Goal: Navigation & Orientation: Find specific page/section

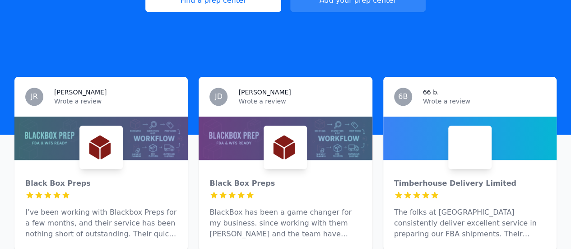
scroll to position [45, 0]
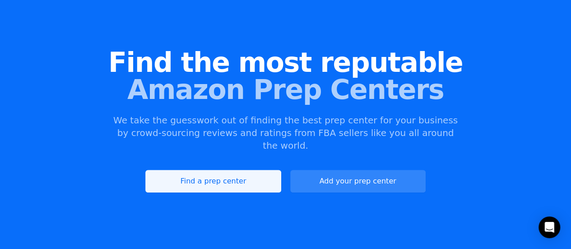
click at [182, 170] on link "Find a prep center" at bounding box center [212, 181] width 135 height 23
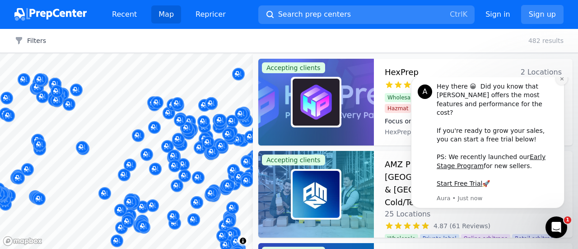
click at [561, 81] on icon "Dismiss notification" at bounding box center [561, 78] width 5 height 5
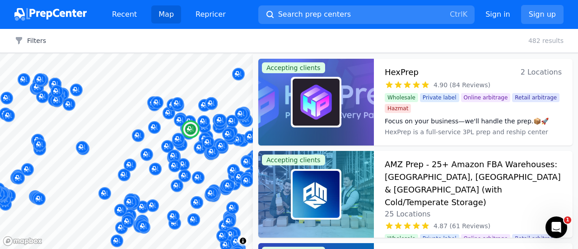
click at [532, 74] on span "2 Locations" at bounding box center [540, 72] width 41 height 13
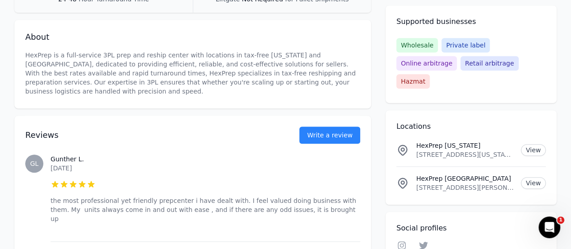
scroll to position [271, 0]
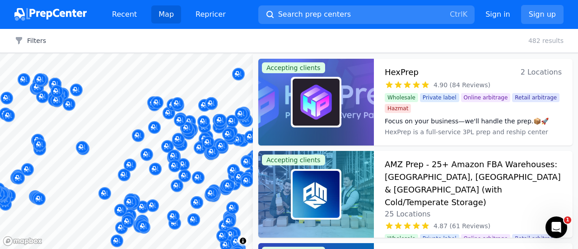
click at [161, 143] on button "Map marker" at bounding box center [167, 147] width 13 height 14
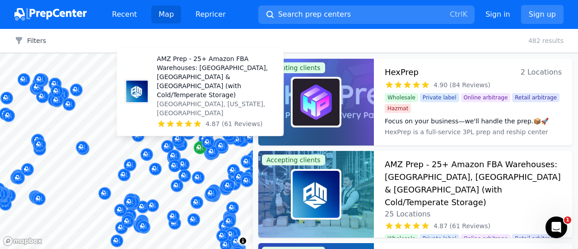
click at [199, 149] on icon "Map marker" at bounding box center [199, 147] width 7 height 9
click at [200, 90] on p "AMZ Prep - 25+ Amazon FBA Warehouses: [GEOGRAPHIC_DATA], [GEOGRAPHIC_DATA] & [G…" at bounding box center [216, 76] width 119 height 45
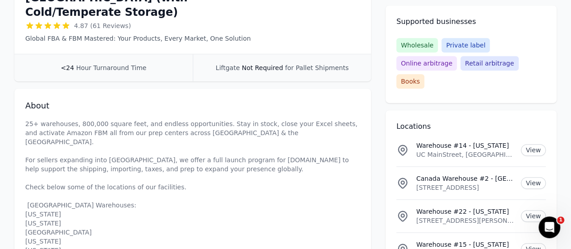
scroll to position [271, 0]
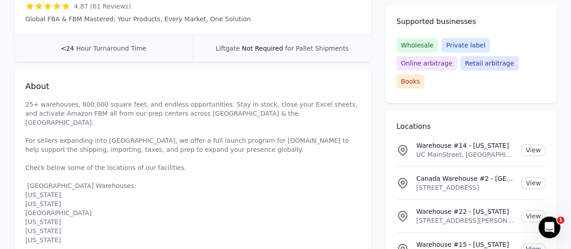
click at [532, 243] on link "View" at bounding box center [533, 249] width 25 height 12
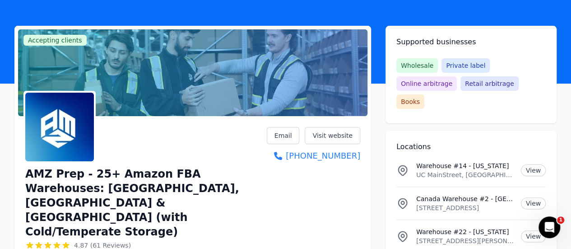
scroll to position [0, 0]
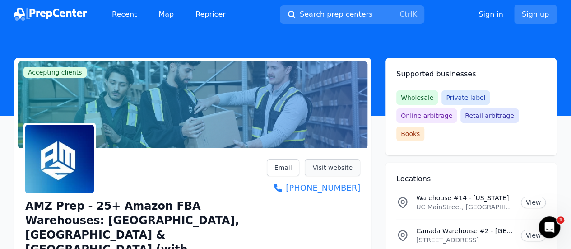
click at [331, 167] on link "Visit website" at bounding box center [333, 167] width 56 height 17
